Goal: Task Accomplishment & Management: Complete application form

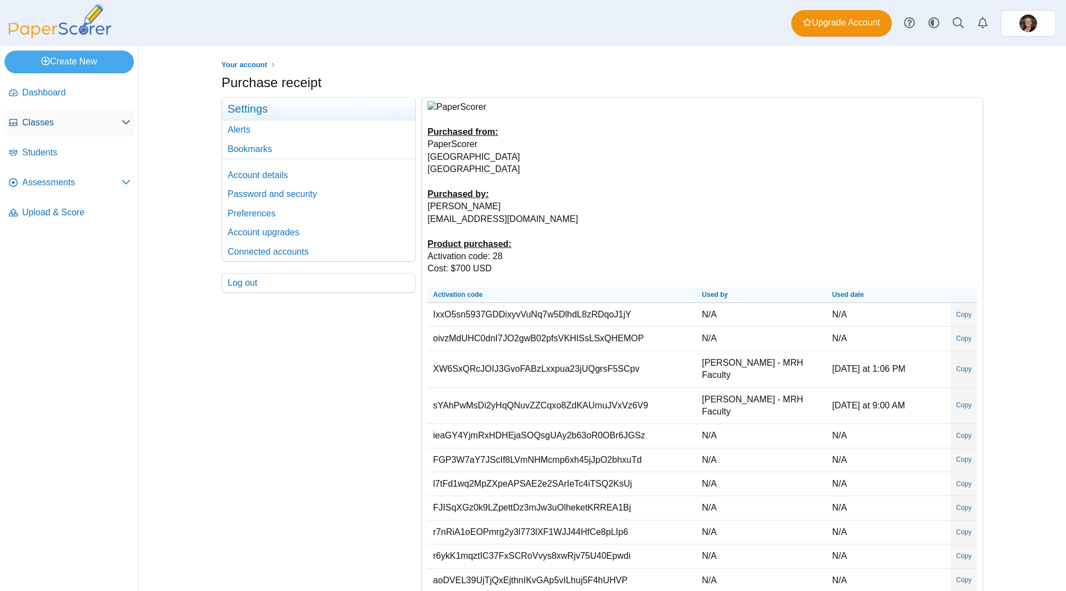
click at [69, 129] on link "Classes" at bounding box center [69, 123] width 130 height 27
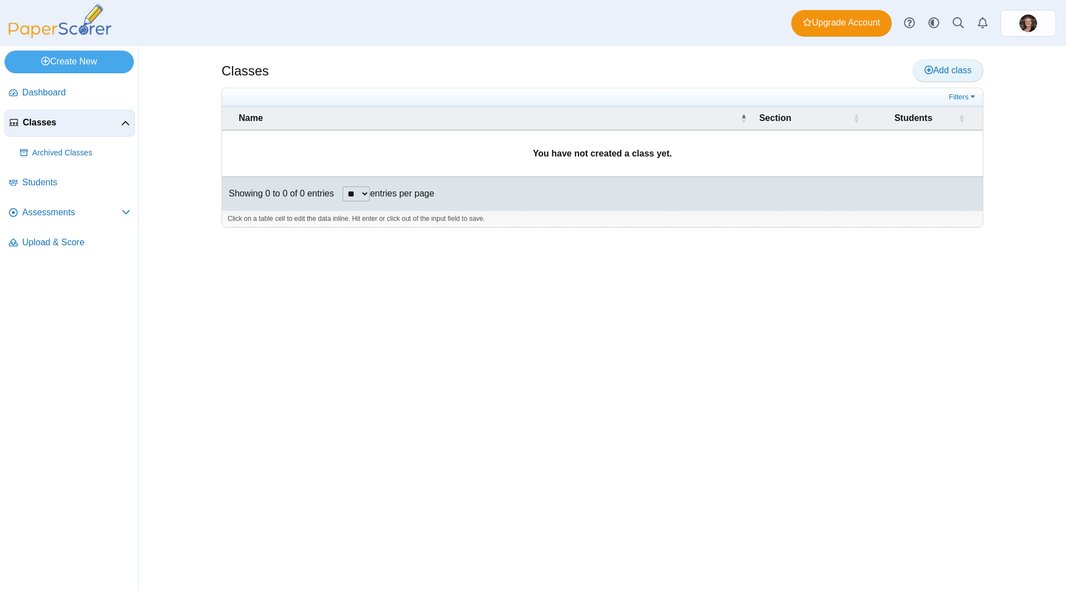
click at [964, 66] on span "Add class" at bounding box center [947, 70] width 47 height 9
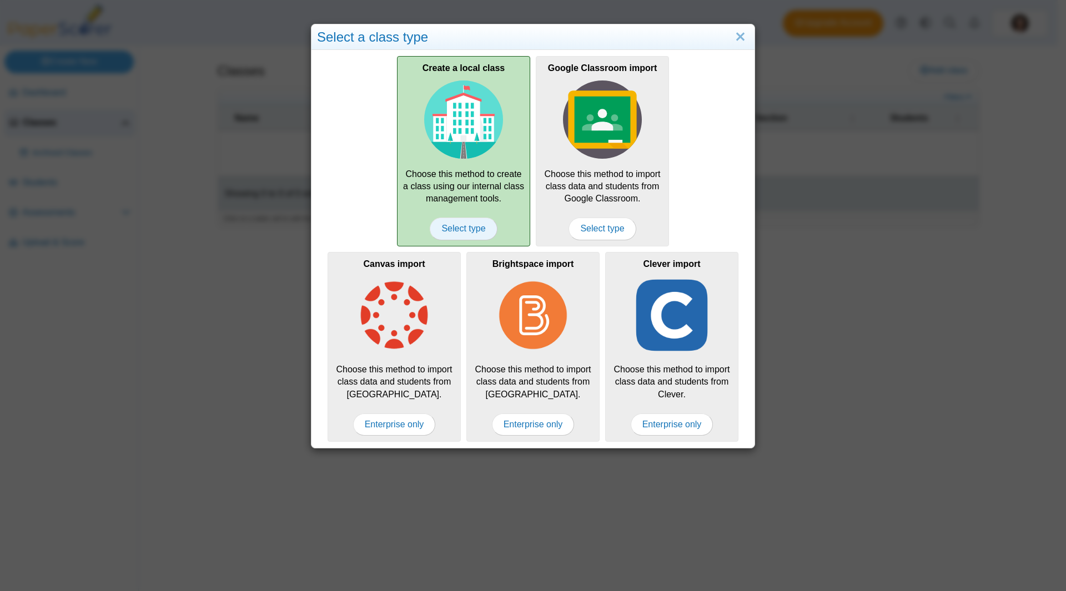
click at [472, 228] on span "Select type" at bounding box center [463, 229] width 67 height 22
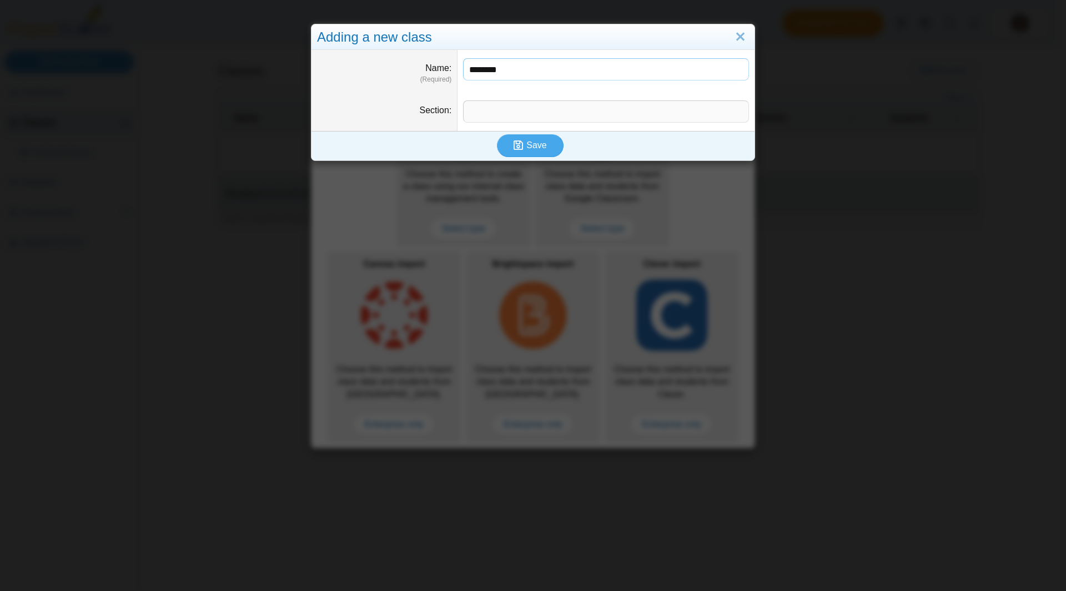
type input "********"
click at [530, 115] on input "Section" at bounding box center [606, 111] width 286 height 22
type input "**********"
click at [530, 138] on button "Save" at bounding box center [530, 145] width 67 height 22
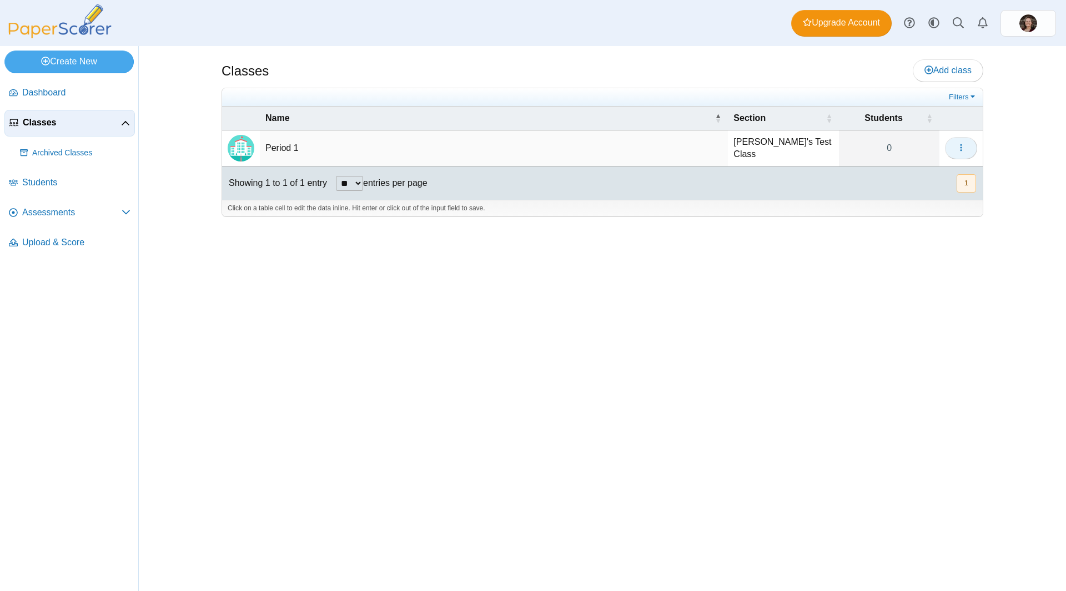
click at [964, 155] on button "button" at bounding box center [961, 148] width 32 height 22
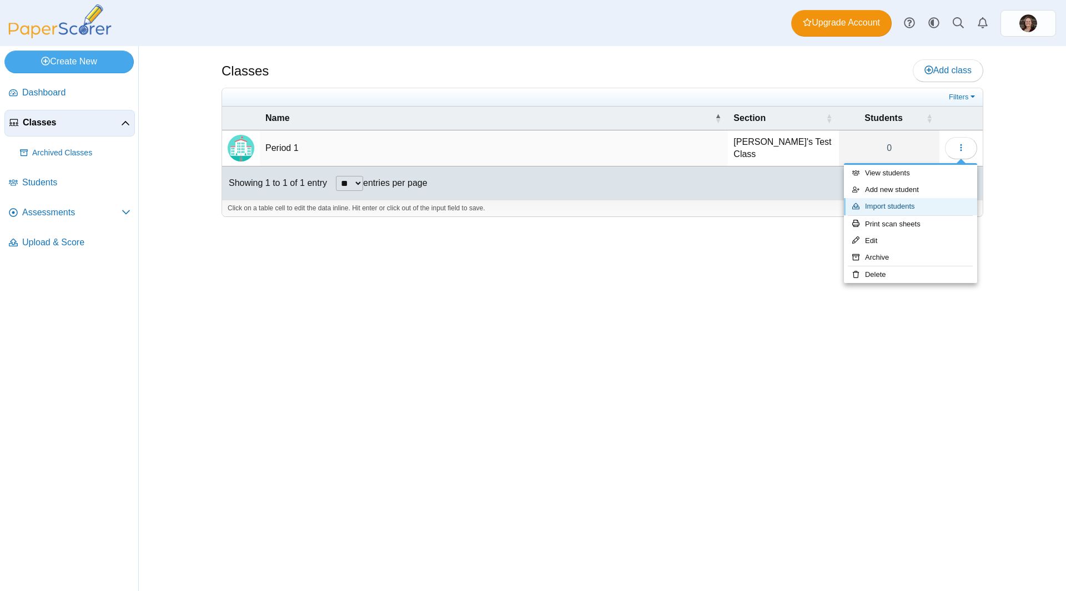
click at [924, 209] on link "Import students" at bounding box center [910, 206] width 133 height 17
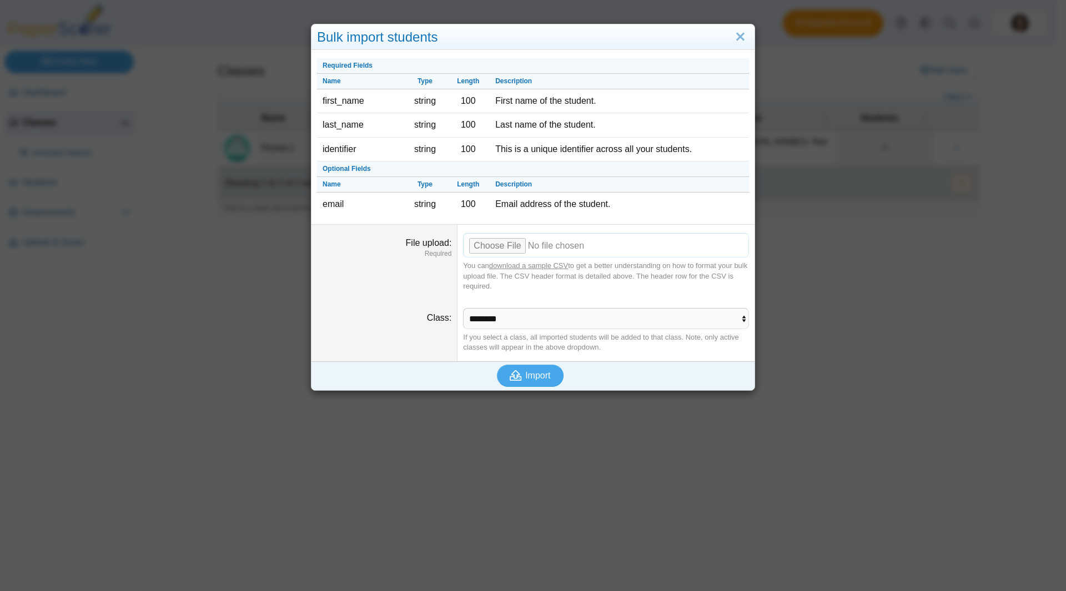
click at [516, 248] on input "File upload" at bounding box center [606, 245] width 286 height 24
type input "**********"
click at [525, 378] on span "Import" at bounding box center [537, 375] width 25 height 9
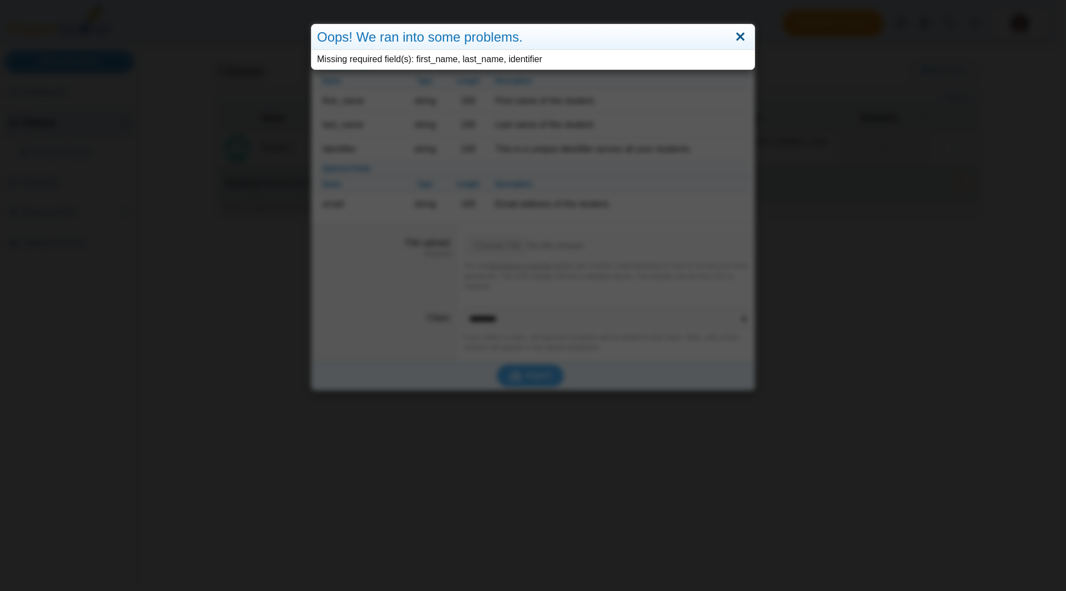
click at [736, 35] on link "Close" at bounding box center [740, 37] width 17 height 19
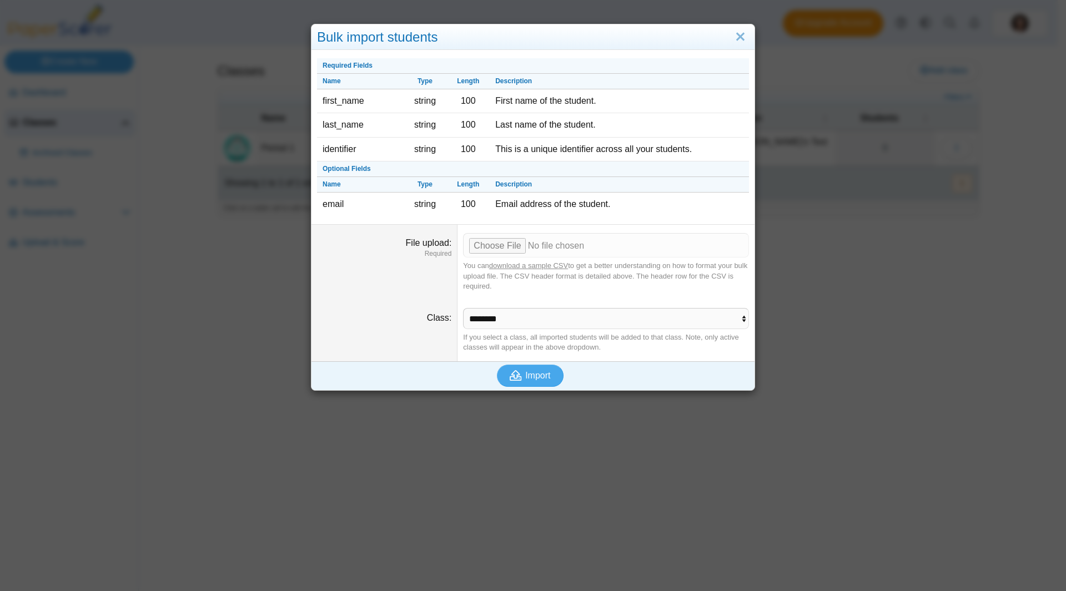
click at [539, 264] on link "download a sample CSV" at bounding box center [528, 266] width 79 height 8
click at [529, 244] on input "File upload" at bounding box center [606, 245] width 286 height 24
click at [746, 35] on div "Bulk import students" at bounding box center [532, 37] width 443 height 26
click at [735, 35] on link "Close" at bounding box center [740, 37] width 17 height 19
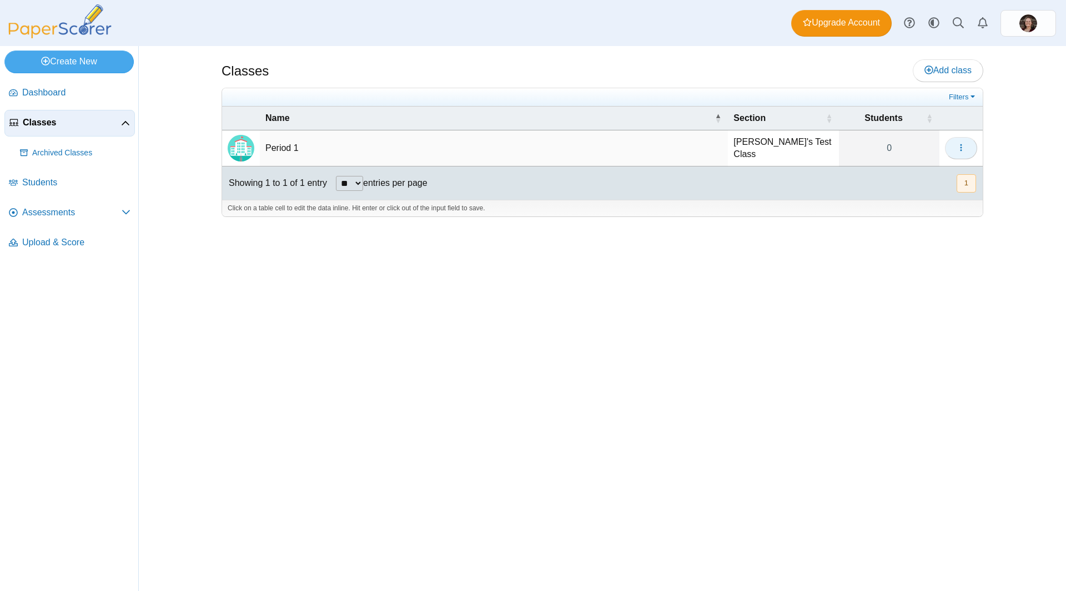
click at [967, 146] on button "button" at bounding box center [961, 148] width 32 height 22
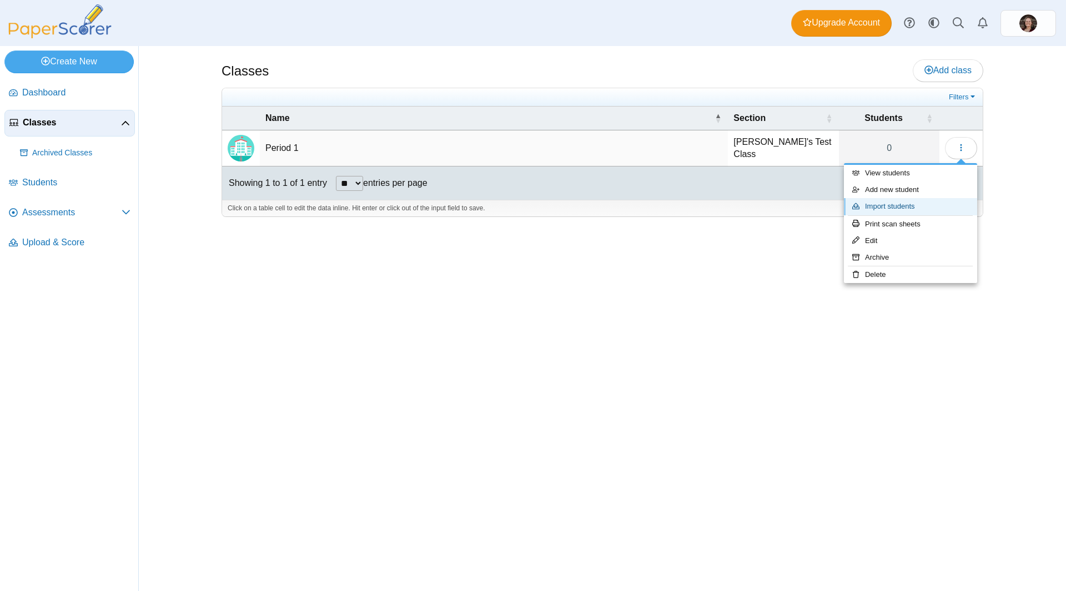
click at [892, 204] on link "Import students" at bounding box center [910, 206] width 133 height 17
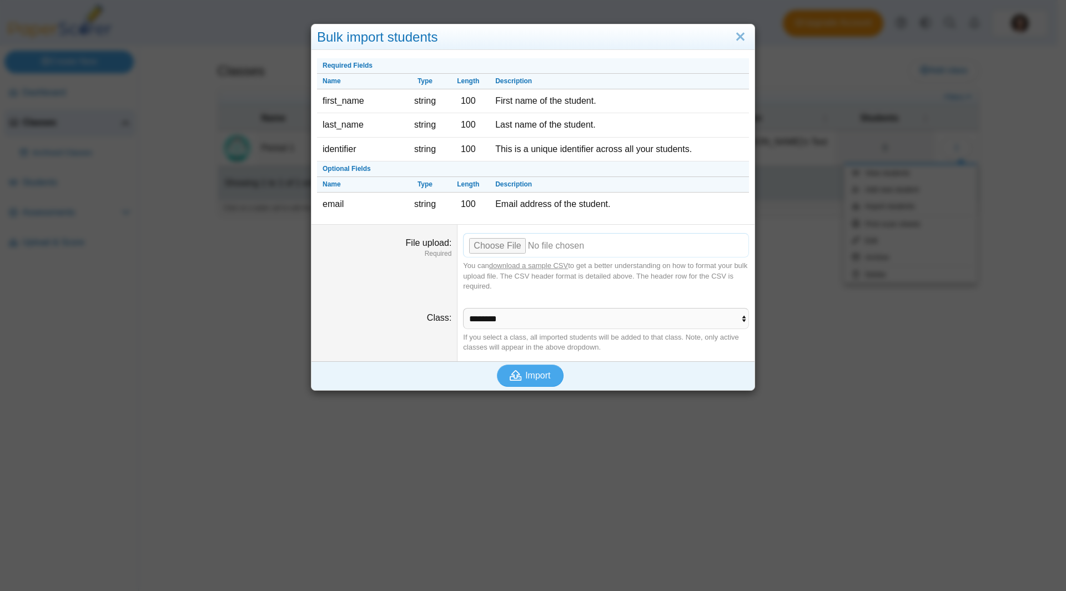
click at [497, 252] on input "File upload" at bounding box center [606, 245] width 286 height 24
type input "**********"
click at [510, 373] on icon "submit" at bounding box center [516, 375] width 12 height 11
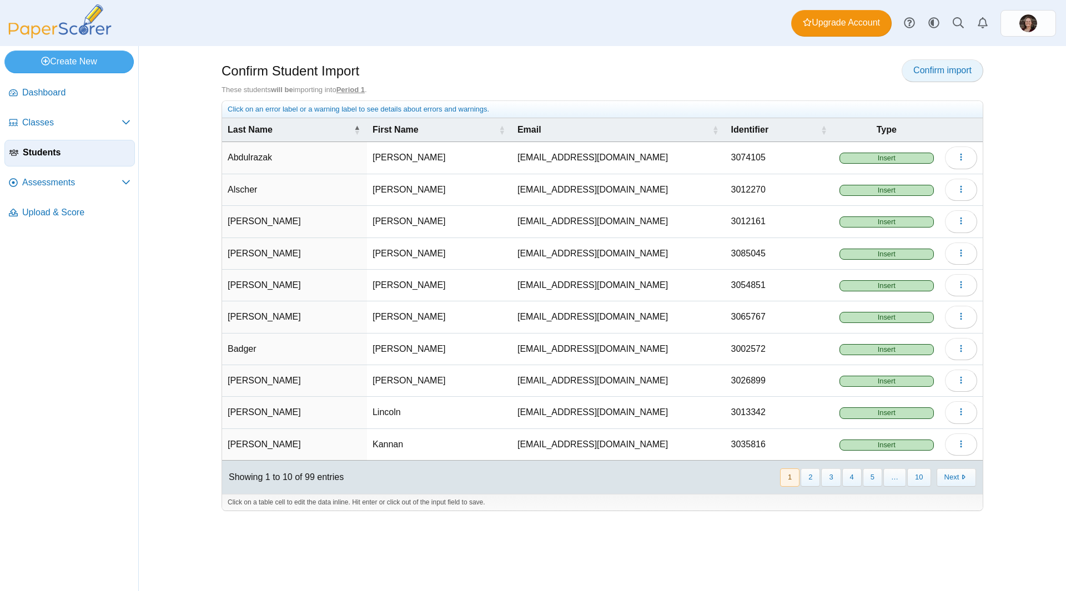
click at [964, 68] on span "Confirm import" at bounding box center [942, 70] width 58 height 9
